Goal: Information Seeking & Learning: Learn about a topic

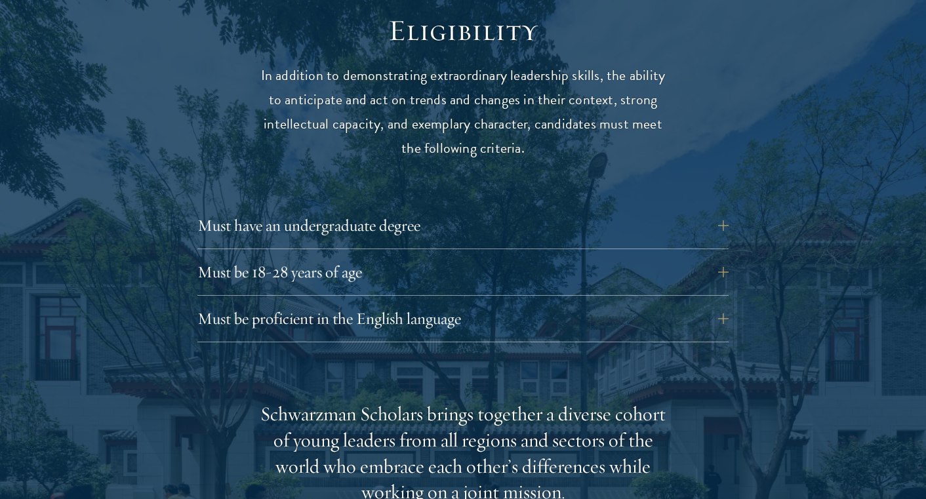
scroll to position [1851, 0]
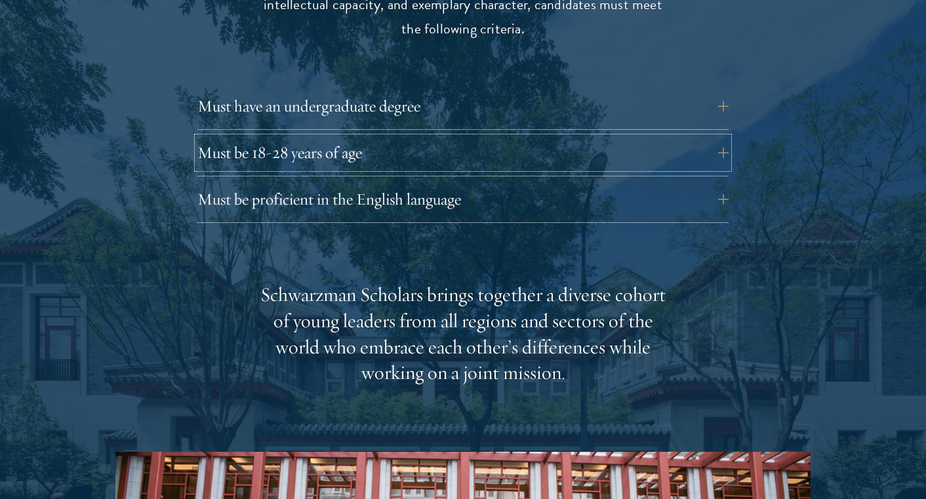
click at [270, 137] on button "Must be 18-28 years of age" at bounding box center [462, 152] width 531 height 31
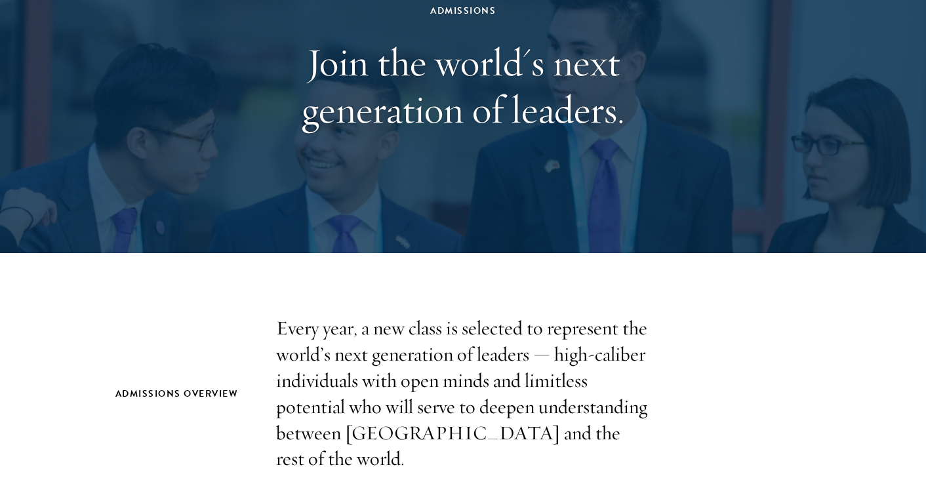
scroll to position [0, 0]
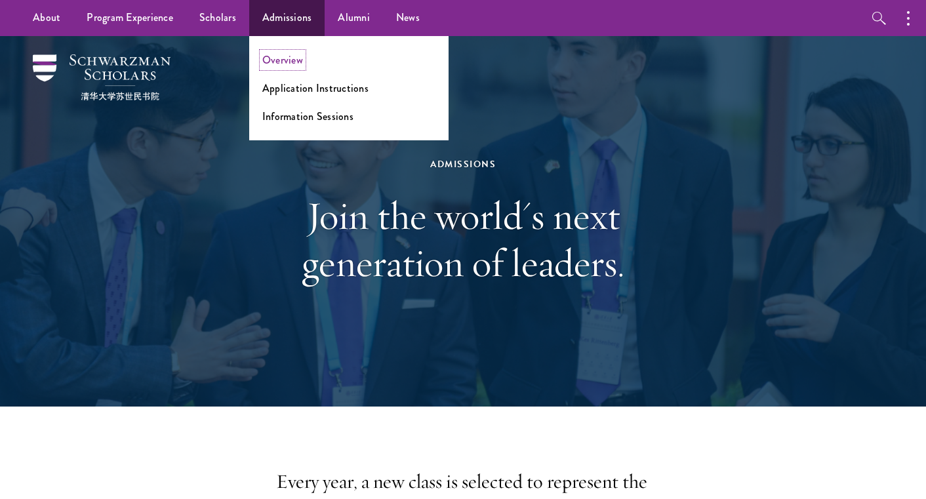
click at [281, 56] on link "Overview" at bounding box center [282, 59] width 41 height 15
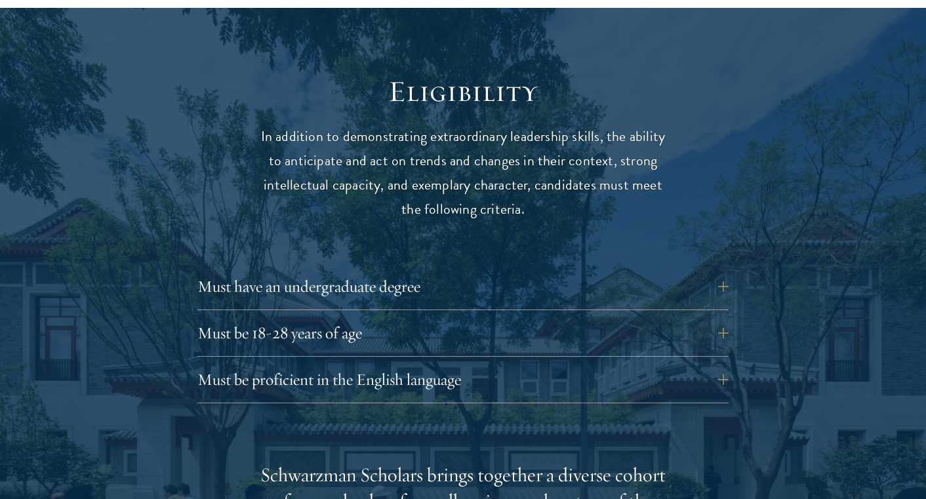
scroll to position [1671, 0]
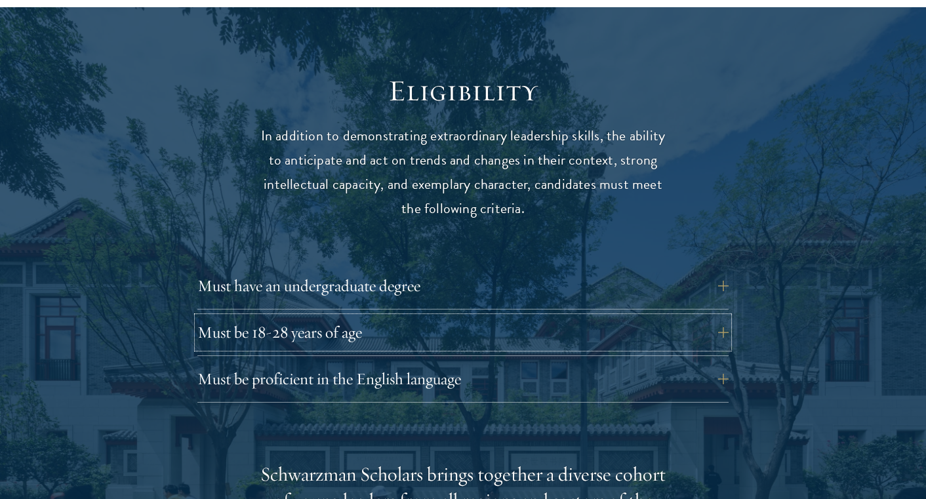
click at [522, 317] on button "Must be 18-28 years of age" at bounding box center [462, 332] width 531 height 31
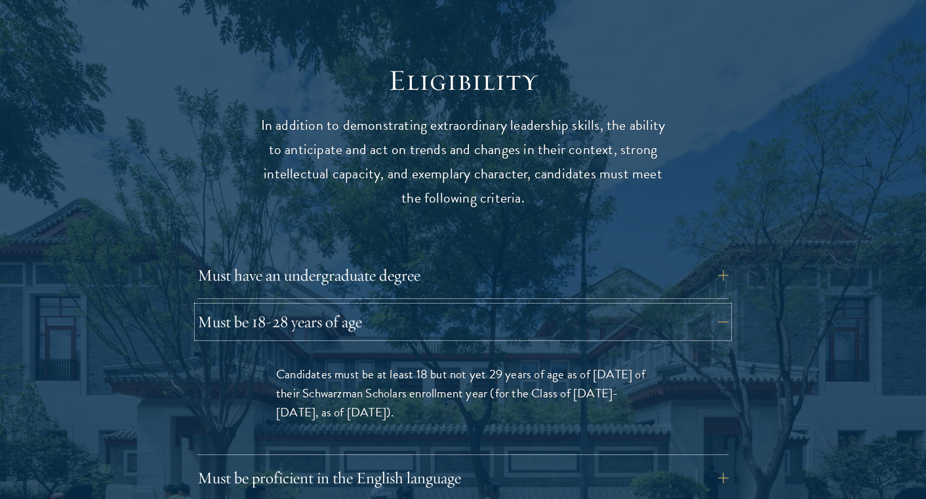
scroll to position [1681, 0]
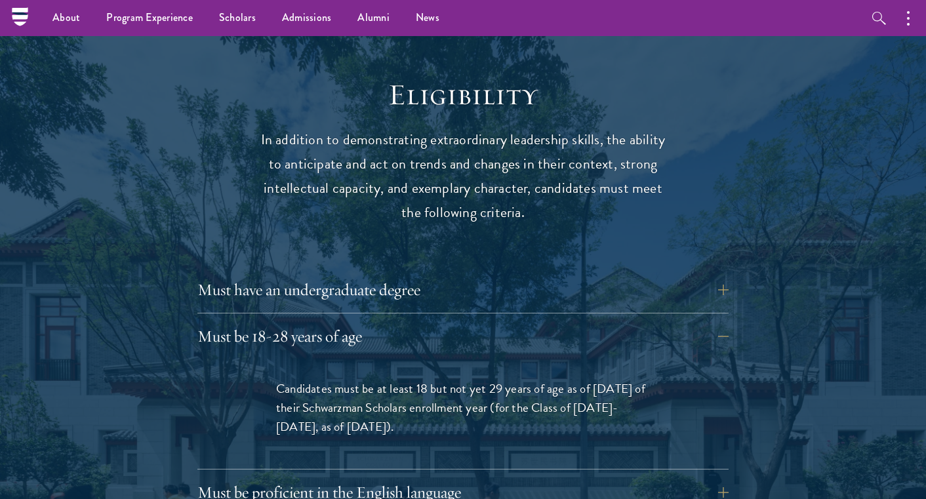
scroll to position [1657, 0]
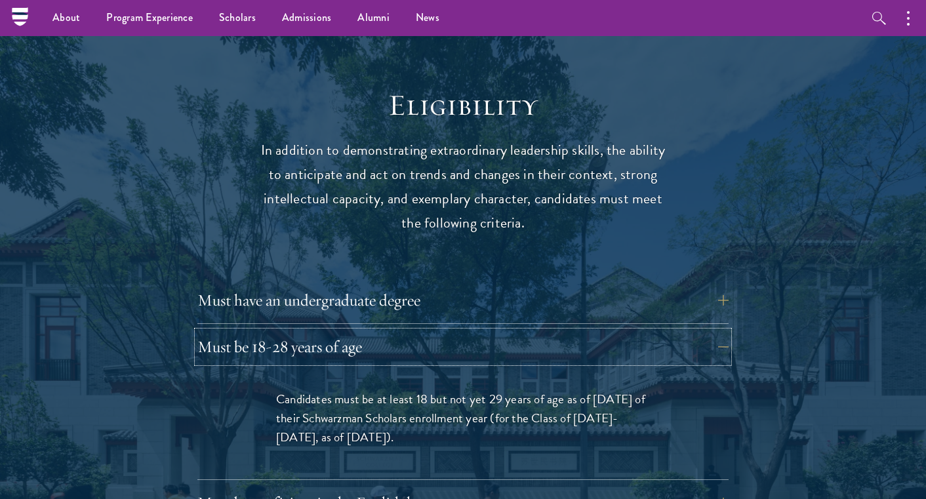
click at [272, 331] on button "Must be 18-28 years of age" at bounding box center [462, 346] width 531 height 31
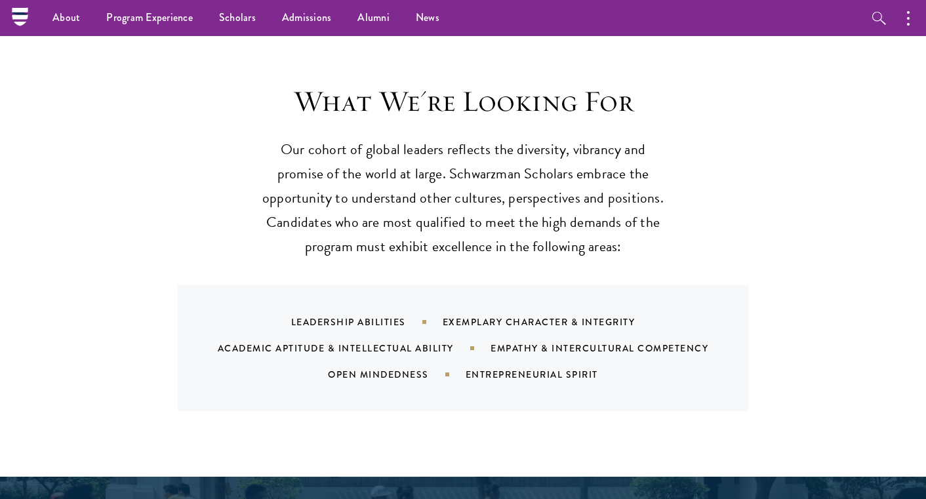
scroll to position [1085, 0]
